Goal: Task Accomplishment & Management: Use online tool/utility

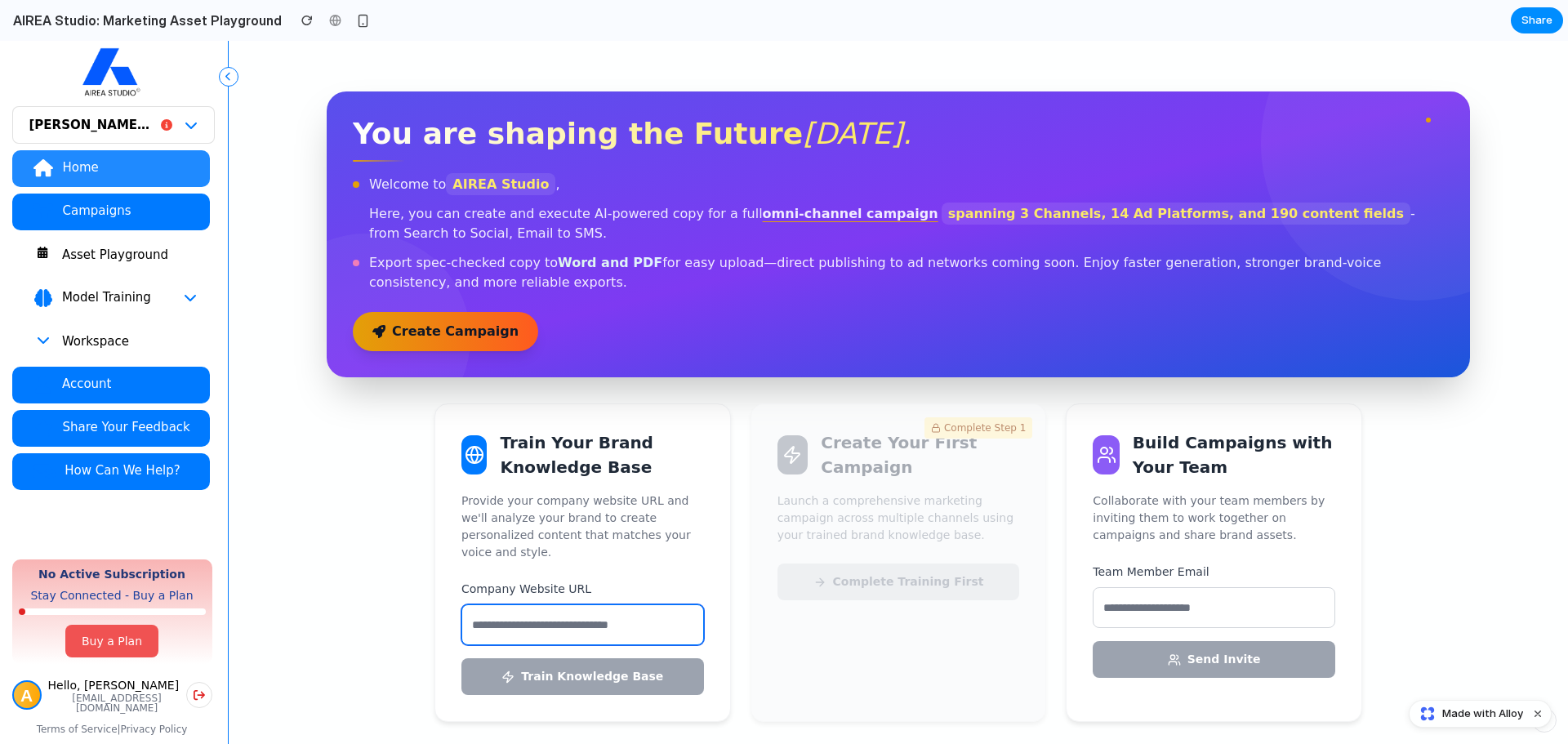
click at [644, 606] on input "text" at bounding box center [582, 625] width 242 height 41
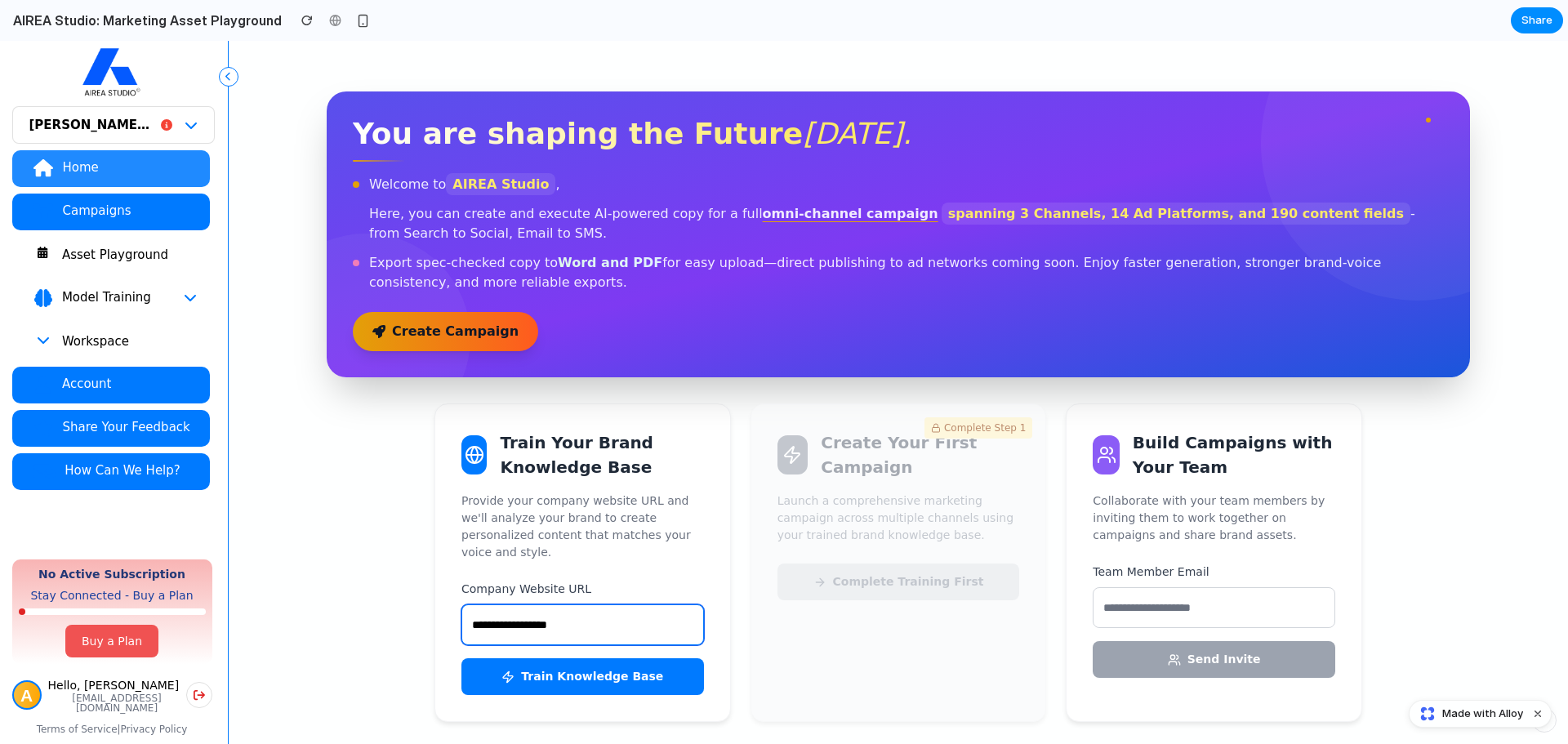
type input "**********"
click at [461, 659] on button "Train Knowledge Base" at bounding box center [582, 677] width 242 height 37
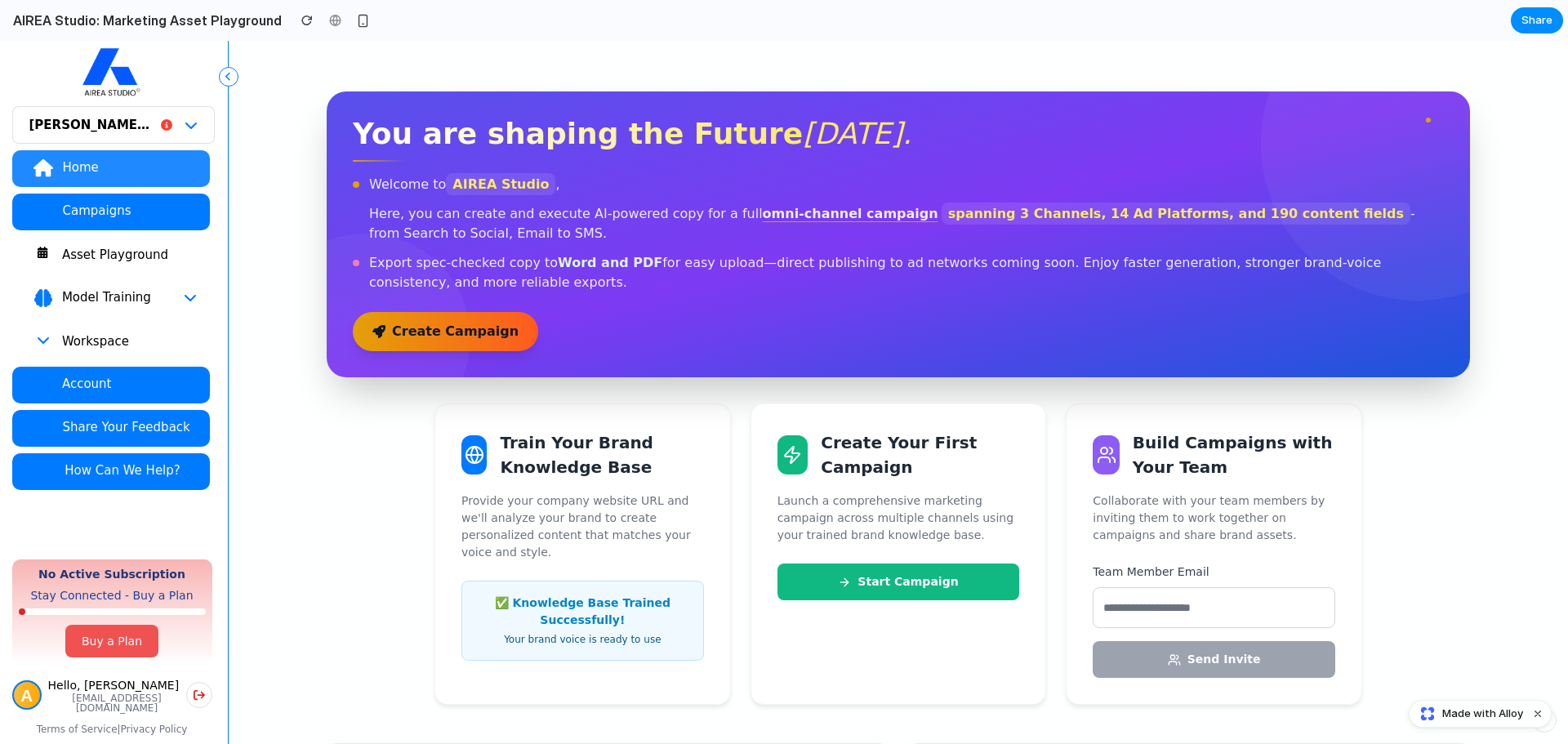
click at [851, 589] on button "Start Campaign" at bounding box center [898, 582] width 242 height 37
